Goal: Task Accomplishment & Management: Manage account settings

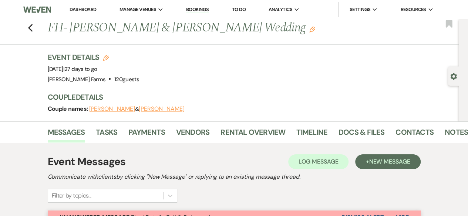
click at [454, 78] on use "button" at bounding box center [453, 76] width 6 height 7
select select "5"
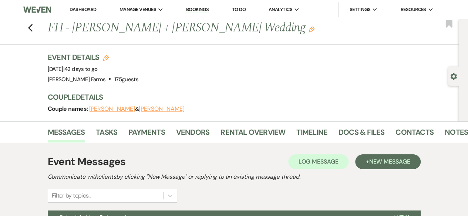
click at [453, 79] on use "button" at bounding box center [453, 76] width 6 height 7
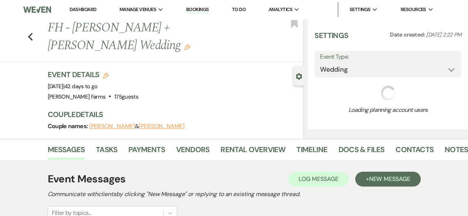
select select "5"
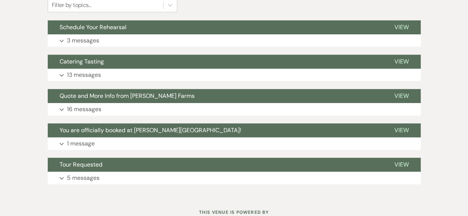
scroll to position [256, 0]
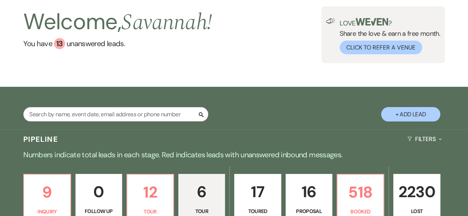
click at [221, 70] on div "Welcome, [GEOGRAPHIC_DATA] ! You have 13 unanswered lead s . Love ? Share the l…" at bounding box center [234, 35] width 468 height 104
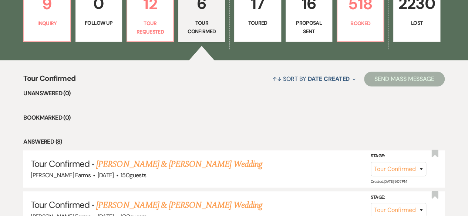
scroll to position [232, 0]
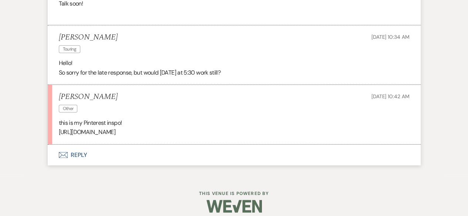
scroll to position [846, 0]
